Goal: Task Accomplishment & Management: Use online tool/utility

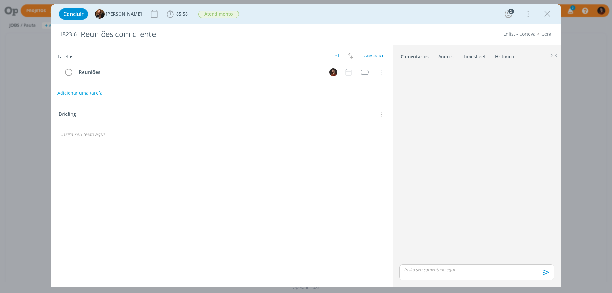
click at [473, 56] on link "Timesheet" at bounding box center [474, 55] width 23 height 9
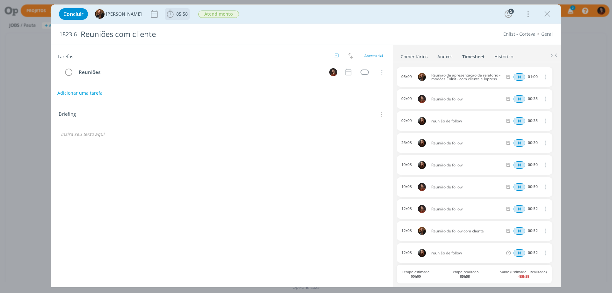
click at [167, 17] on icon "dialog" at bounding box center [170, 14] width 10 height 10
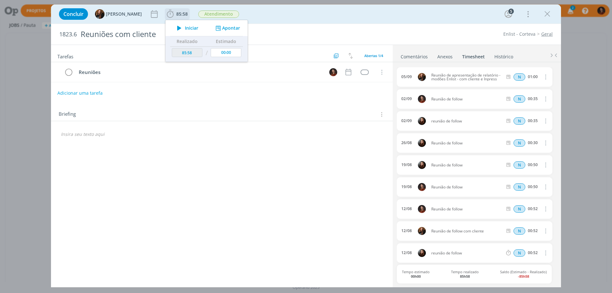
click at [225, 30] on button "Apontar" at bounding box center [227, 28] width 26 height 7
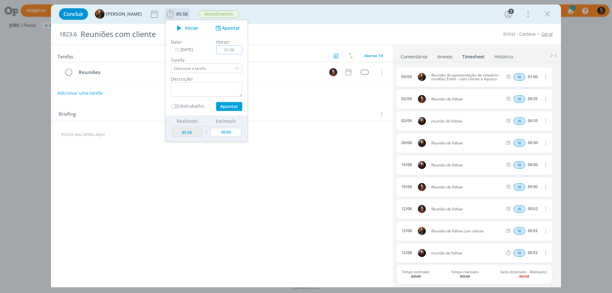
type input "01:00"
click at [200, 84] on textarea "dialog" at bounding box center [206, 89] width 71 height 15
type textarea "Reunião relatório modões Inpress"
click at [224, 106] on button "Apontar" at bounding box center [229, 106] width 26 height 9
type input "86:58"
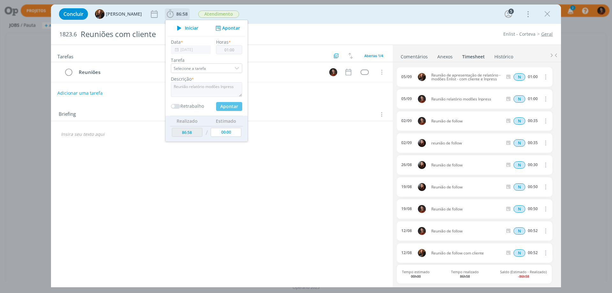
type input "00:00"
click at [305, 109] on div "Briefing Briefings Predefinidos Versões do Briefing Ver Briefing do Projeto" at bounding box center [222, 112] width 342 height 17
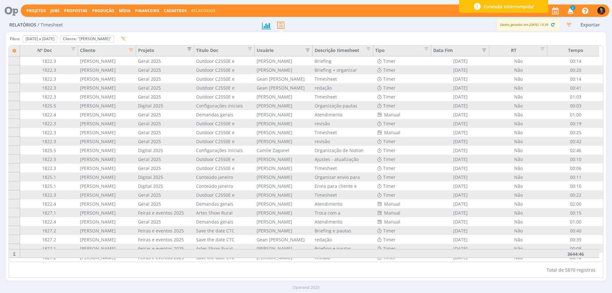
click at [189, 47] on span "Editar filtro para Coluna Projeto" at bounding box center [187, 48] width 6 height 6
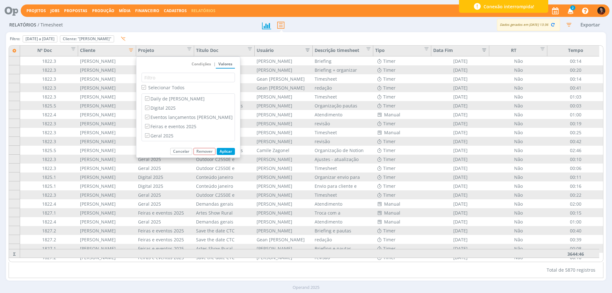
click at [144, 88] on input "Selecionar Todos" at bounding box center [144, 87] width 4 height 4
checkbox input "false"
click at [149, 97] on input "Daily de Cordius" at bounding box center [147, 98] width 4 height 4
checkbox input "true"
checkbox input "false"
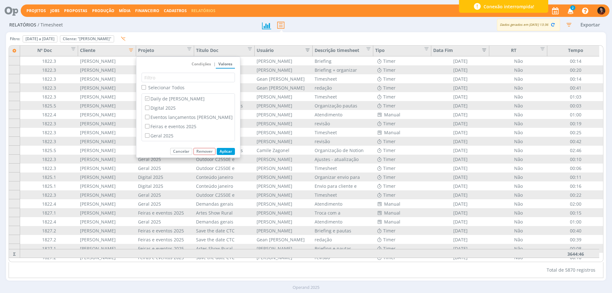
click at [221, 153] on button "Aplicar" at bounding box center [226, 151] width 18 height 7
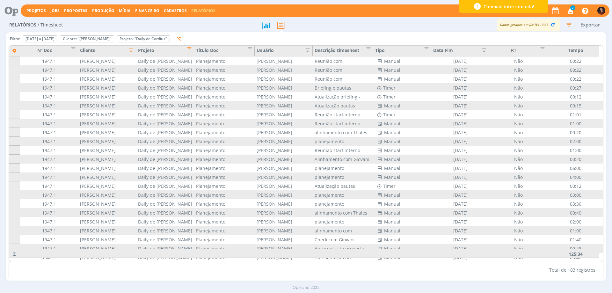
click at [588, 25] on button "Exportar" at bounding box center [590, 25] width 25 height 8
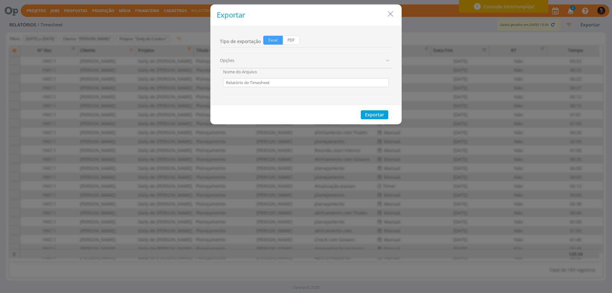
click at [270, 61] on div "Opções" at bounding box center [306, 60] width 172 height 15
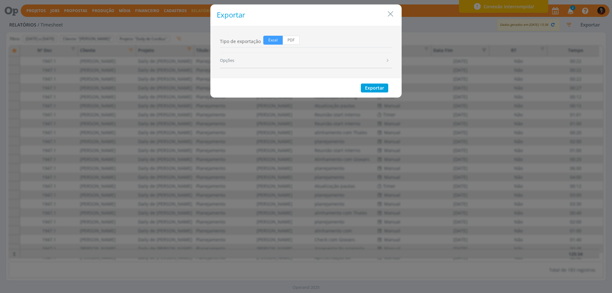
click at [270, 61] on div "Opções" at bounding box center [306, 60] width 172 height 15
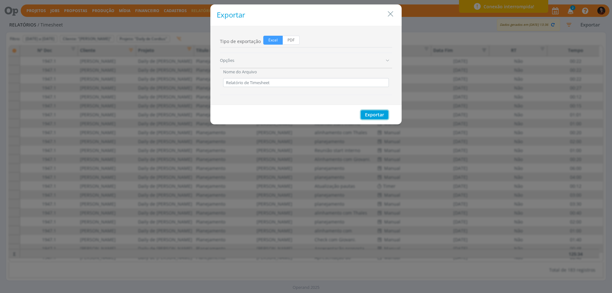
click at [378, 114] on button "Exportar" at bounding box center [374, 114] width 27 height 9
click at [389, 15] on icon "Close" at bounding box center [391, 14] width 10 height 10
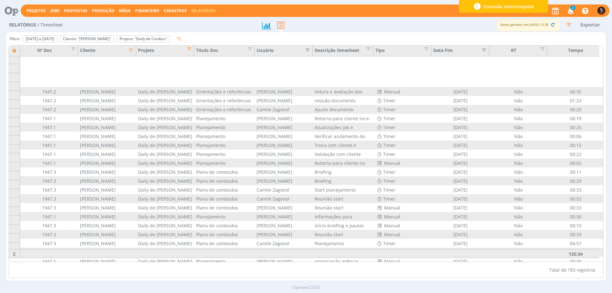
scroll to position [510, 0]
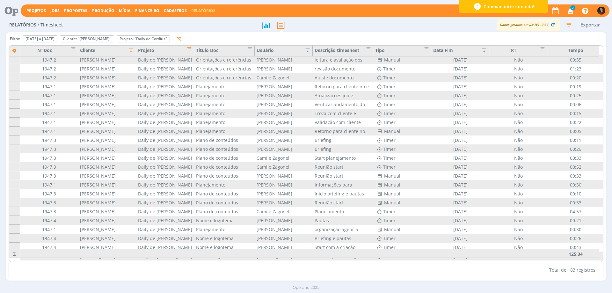
click at [326, 273] on div "Total de 183 registros" at bounding box center [306, 270] width 595 height 16
click at [590, 25] on button "Exportar" at bounding box center [590, 25] width 25 height 8
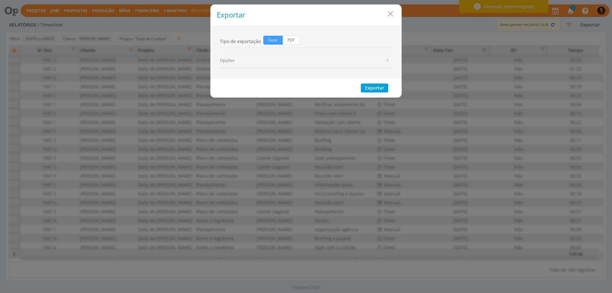
click at [227, 59] on div "Opções" at bounding box center [306, 60] width 172 height 15
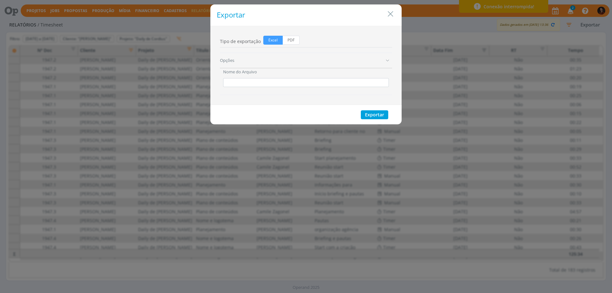
click at [390, 59] on div "Opções" at bounding box center [306, 60] width 172 height 15
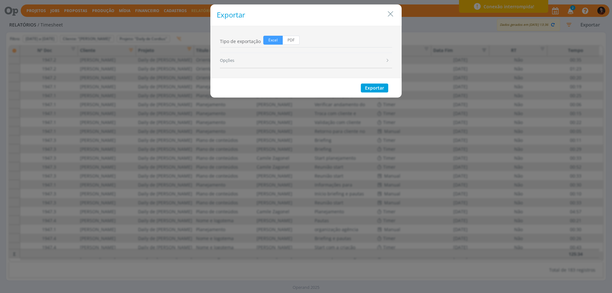
click at [386, 60] on icon "dialog" at bounding box center [388, 60] width 4 height 4
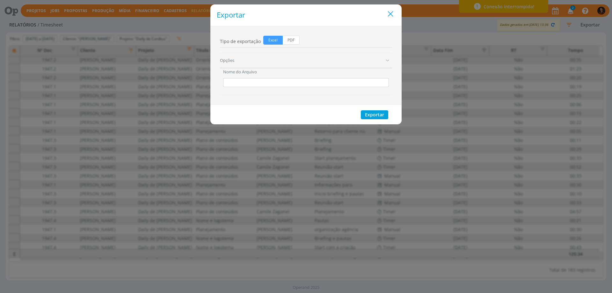
click at [392, 13] on icon "Close" at bounding box center [391, 14] width 10 height 10
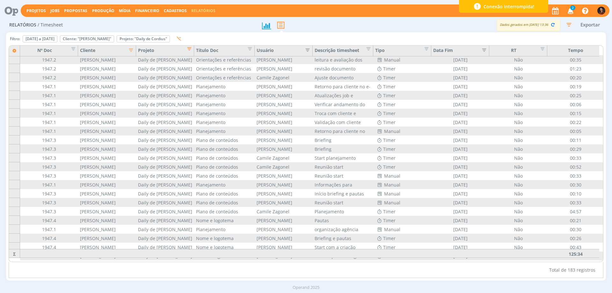
click at [189, 47] on span "Editar filtro para Coluna Projeto" at bounding box center [187, 48] width 6 height 6
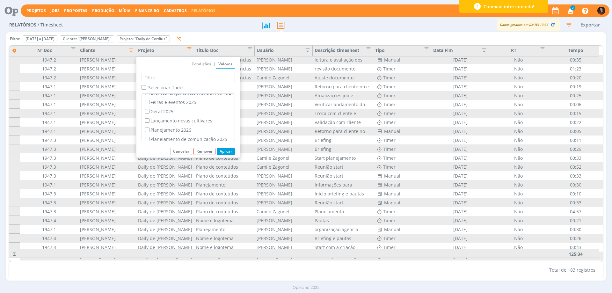
scroll to position [27, 0]
click at [191, 271] on div "Total de 183 registros" at bounding box center [306, 270] width 595 height 16
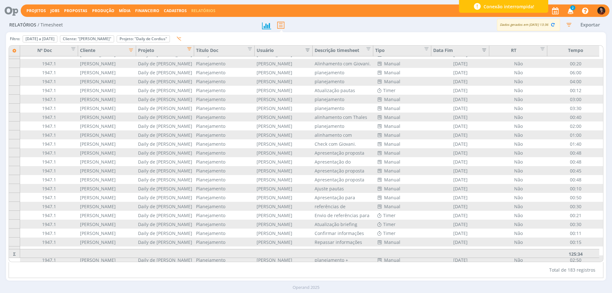
scroll to position [0, 0]
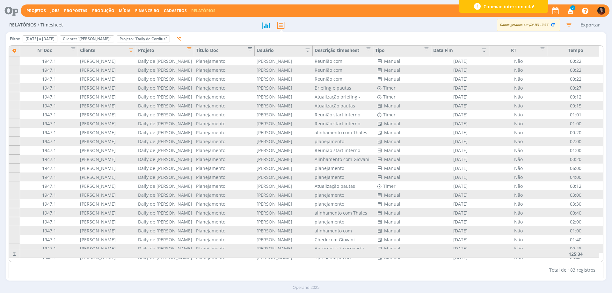
click at [251, 49] on span "Editar filtro para Coluna Título Doc" at bounding box center [248, 48] width 6 height 6
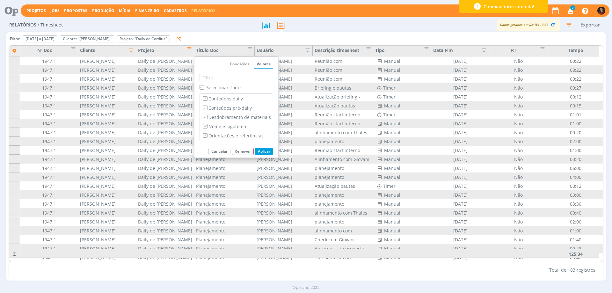
click at [203, 86] on input "Selecionar Todos" at bounding box center [202, 87] width 4 height 4
checkbox input "false"
click at [207, 98] on input "Conteúdos daily" at bounding box center [205, 98] width 4 height 4
checkbox input "true"
checkbox input "false"
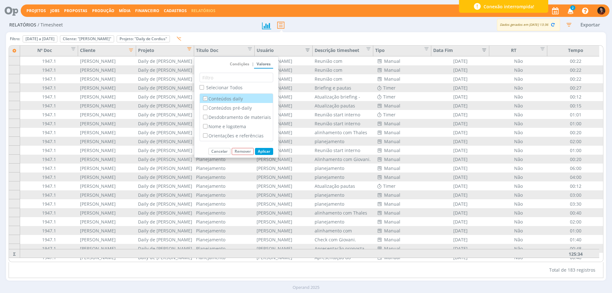
click at [267, 152] on button "Aplicar" at bounding box center [264, 151] width 18 height 7
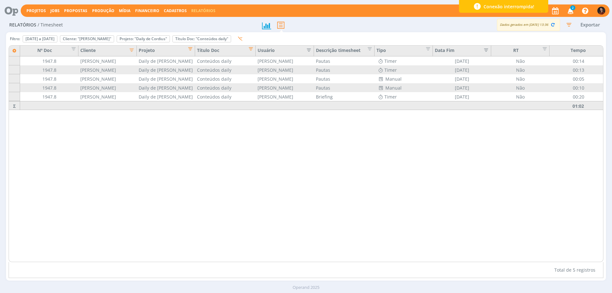
click at [309, 50] on icon "button" at bounding box center [307, 49] width 6 height 6
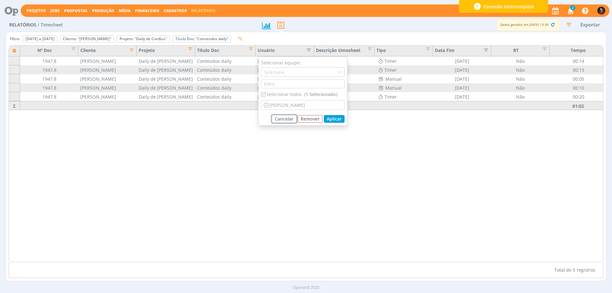
click at [286, 120] on button "Cancelar" at bounding box center [284, 119] width 25 height 8
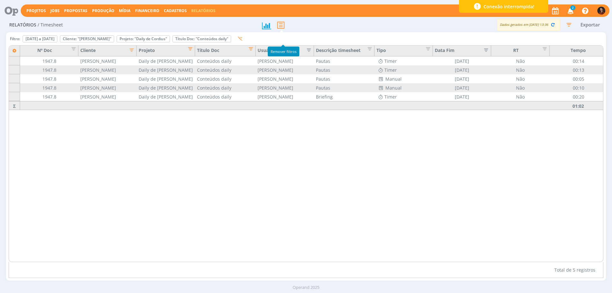
click at [243, 37] on icon "button" at bounding box center [240, 38] width 5 height 5
click at [283, 39] on div "Filtro: 01 de jan de 2025 a 31 de ago de 2025 Definir padrão Cliente: "Cordius …" at bounding box center [306, 40] width 595 height 11
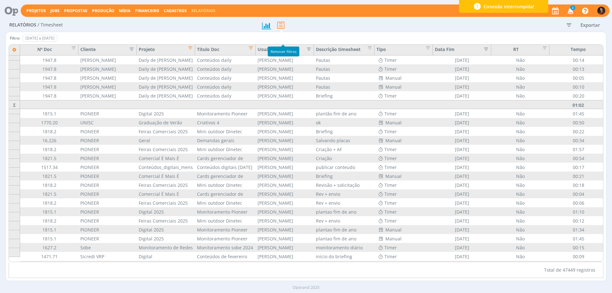
scroll to position [4, 0]
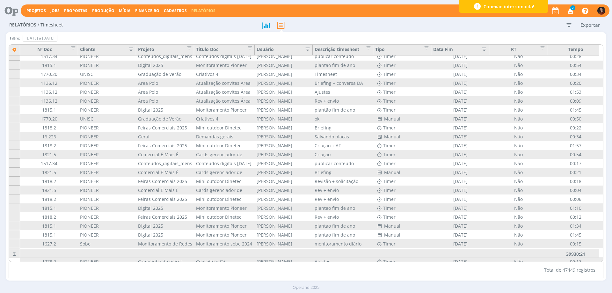
click at [567, 25] on icon "button" at bounding box center [568, 24] width 11 height 11
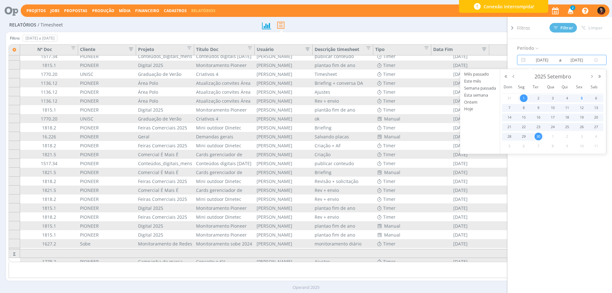
click at [541, 60] on input "01/09/2025" at bounding box center [542, 60] width 31 height 8
type input "01/01/2025"
click at [564, 98] on span "4" at bounding box center [567, 98] width 8 height 8
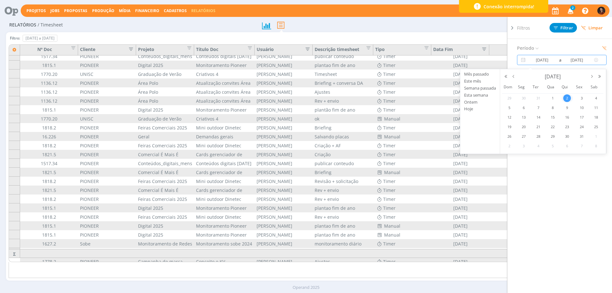
click at [570, 61] on input "30/09/2025" at bounding box center [577, 60] width 31 height 8
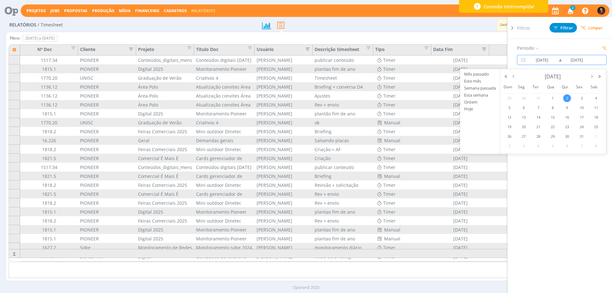
type input "04/09/2025"
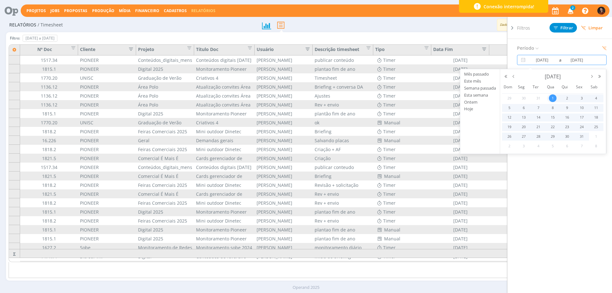
click at [562, 169] on div "Período 01/01/2025 a 04/09/2025" at bounding box center [564, 175] width 95 height 272
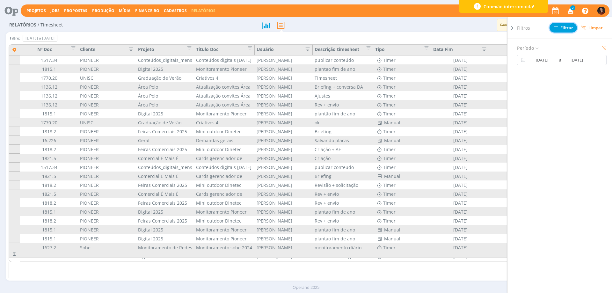
click at [560, 28] on span "Filtrar" at bounding box center [563, 28] width 19 height 4
